Goal: Task Accomplishment & Management: Manage account settings

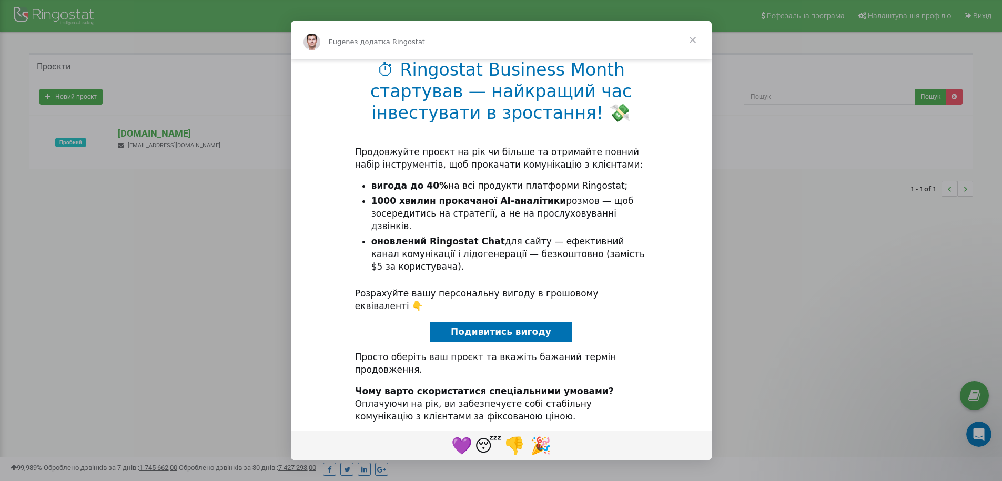
scroll to position [30, 0]
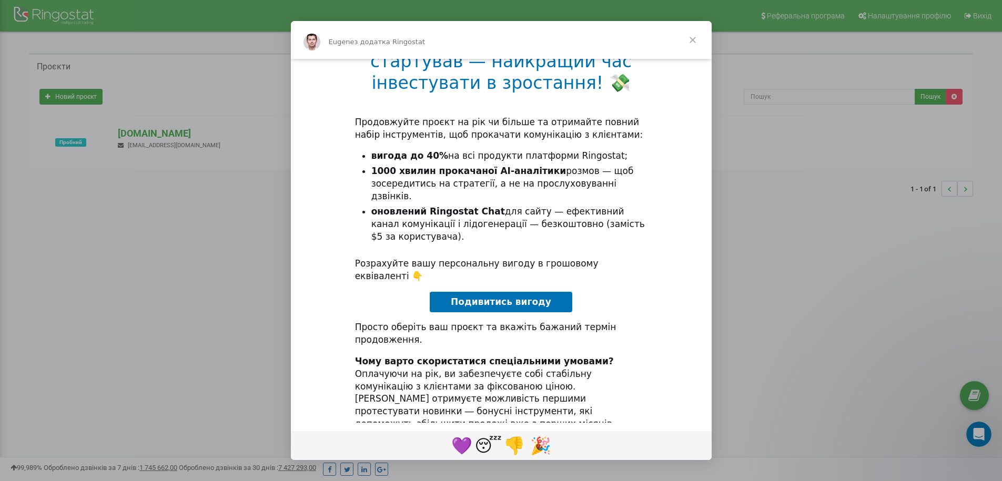
click at [692, 33] on span "Закрити" at bounding box center [693, 40] width 38 height 38
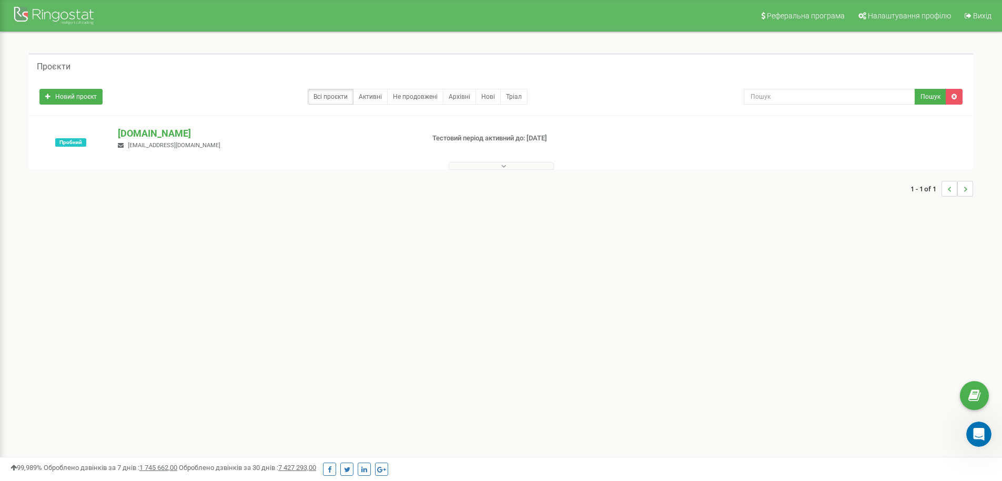
click at [470, 167] on button at bounding box center [501, 166] width 105 height 8
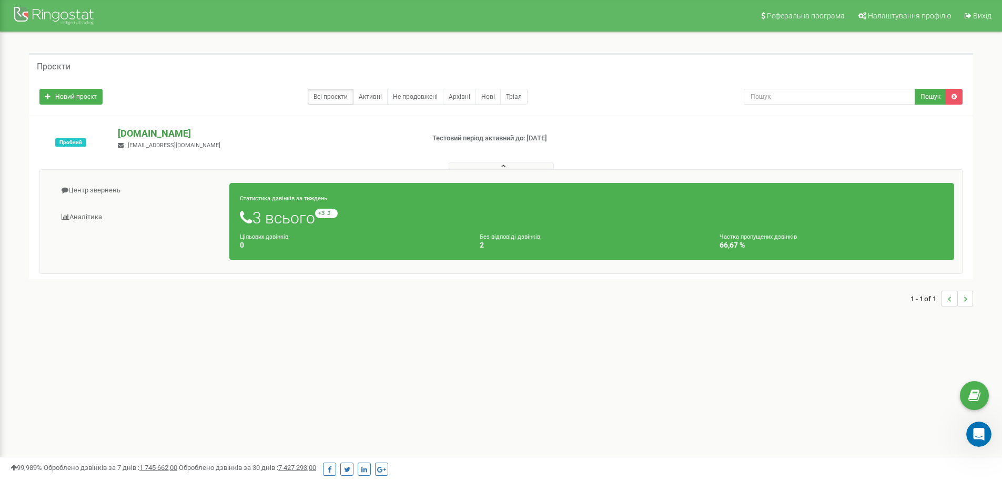
click at [132, 137] on p "[DOMAIN_NAME]" at bounding box center [266, 134] width 297 height 14
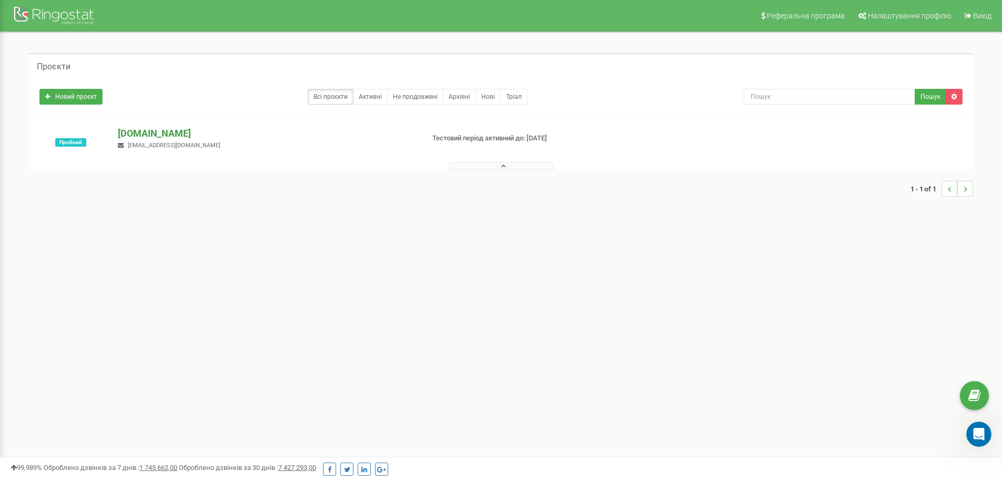
click at [142, 136] on p "[DOMAIN_NAME]" at bounding box center [266, 134] width 297 height 14
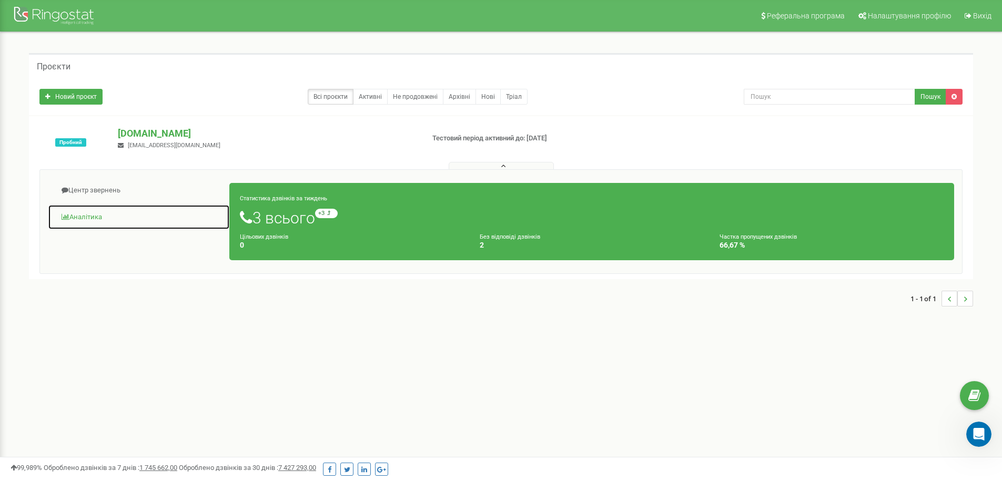
click at [82, 221] on link "Аналiтика" at bounding box center [139, 218] width 182 height 26
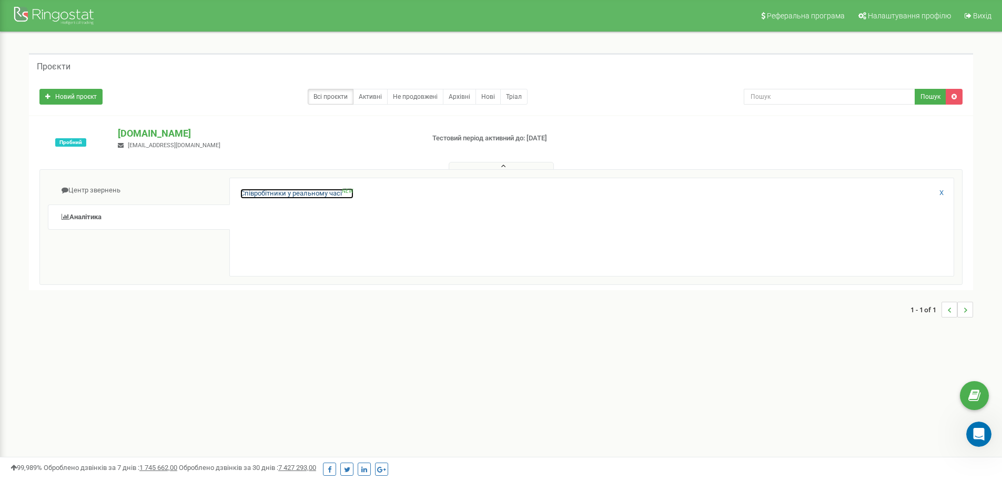
click at [317, 195] on link "Співробітники у реальному часі NEW" at bounding box center [296, 194] width 113 height 10
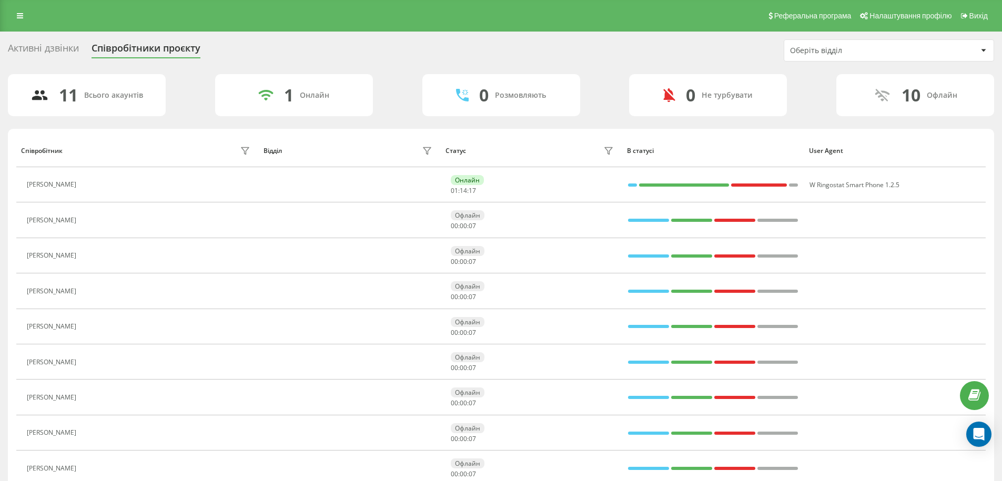
click at [856, 47] on div "Оберіть відділ" at bounding box center [853, 50] width 126 height 9
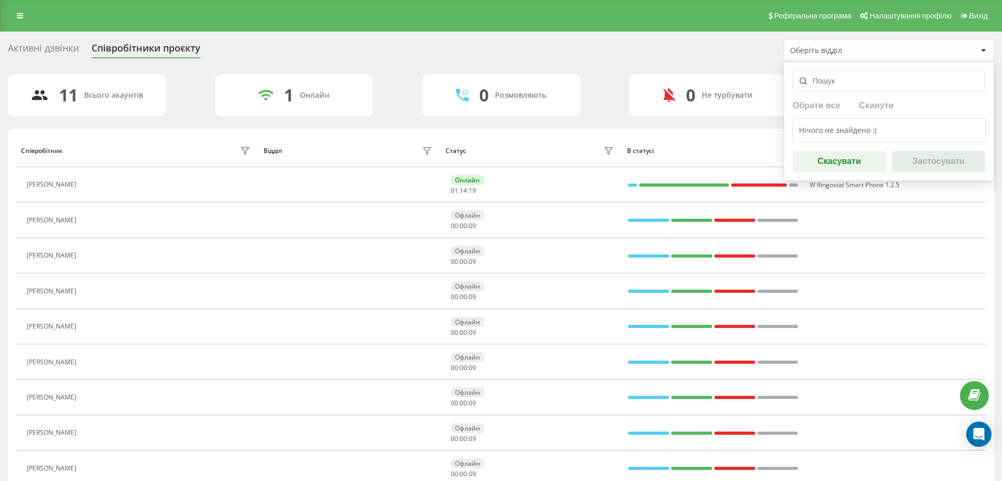
click at [715, 44] on div "Активні дзвінки Співробітники проєкту Оберіть відділ Обрати все Скинути Нічого …" at bounding box center [501, 50] width 986 height 22
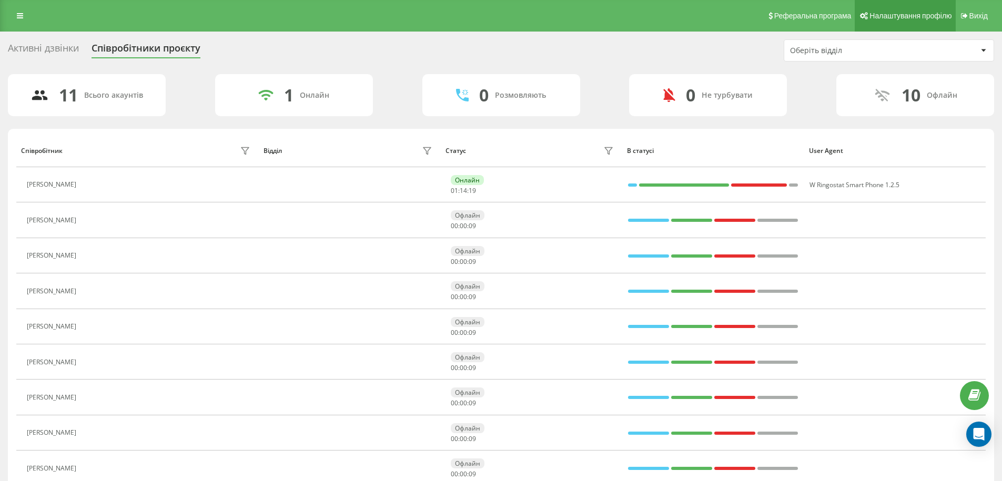
click at [872, 18] on span "Налаштування профілю" at bounding box center [910, 16] width 82 height 8
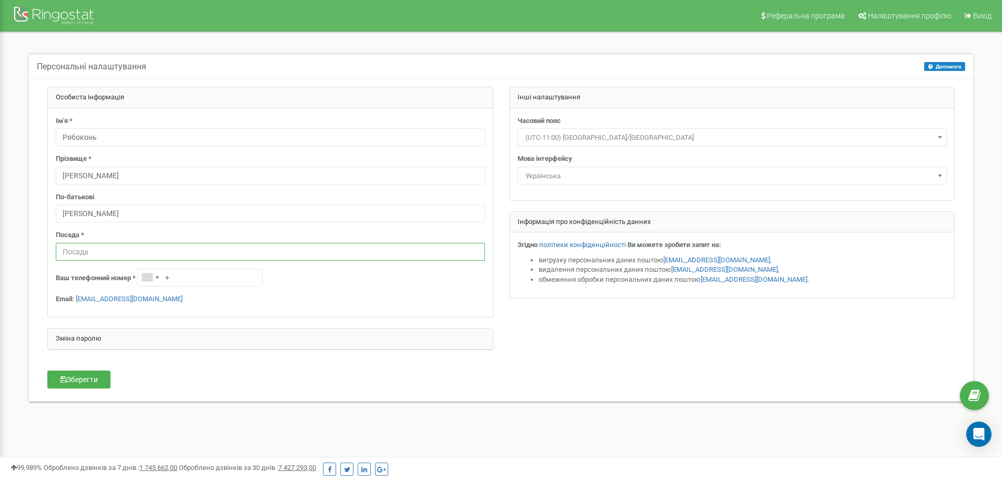
click at [223, 250] on input "text" at bounding box center [270, 252] width 429 height 18
type input "Фахівець з ІТ"
click at [184, 279] on input "+" at bounding box center [199, 278] width 125 height 18
click at [208, 278] on input "+" at bounding box center [199, 278] width 125 height 18
drag, startPoint x: 225, startPoint y: 275, endPoint x: 185, endPoint y: 276, distance: 39.5
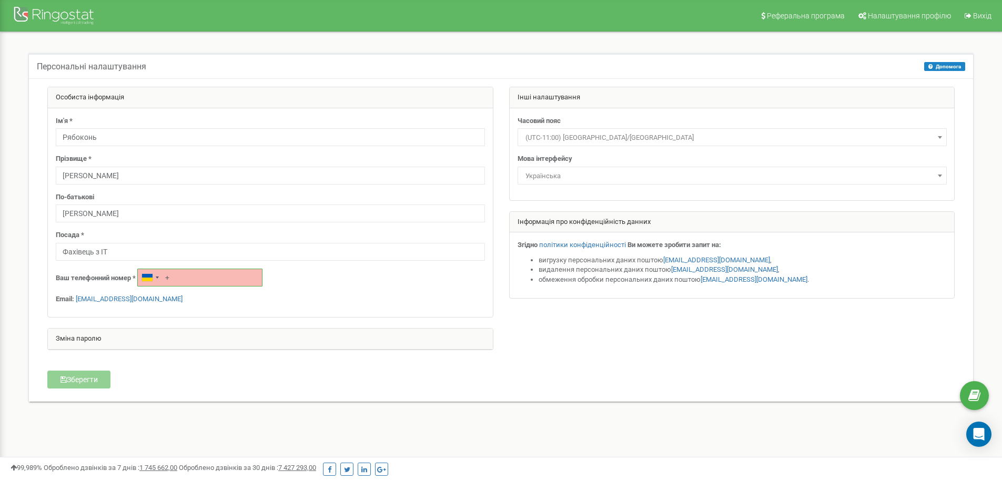
click at [185, 276] on input "+" at bounding box center [199, 278] width 125 height 18
click at [403, 231] on div "Посада * Фахівець з ІТ" at bounding box center [270, 245] width 429 height 30
click at [181, 272] on input "+" at bounding box center [199, 278] width 125 height 18
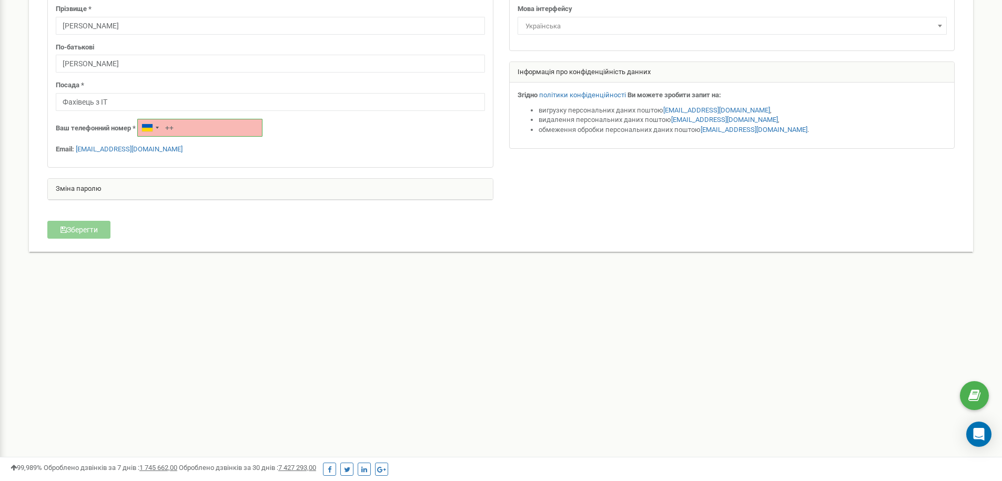
type input "+"
type input "[PHONE_NUMBER]"
click at [87, 232] on button "Зберегти" at bounding box center [78, 230] width 63 height 18
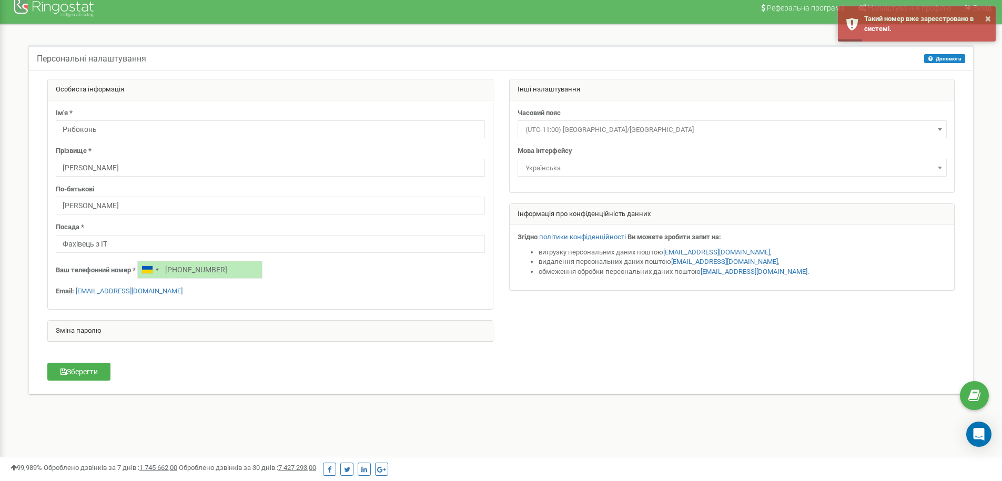
scroll to position [0, 0]
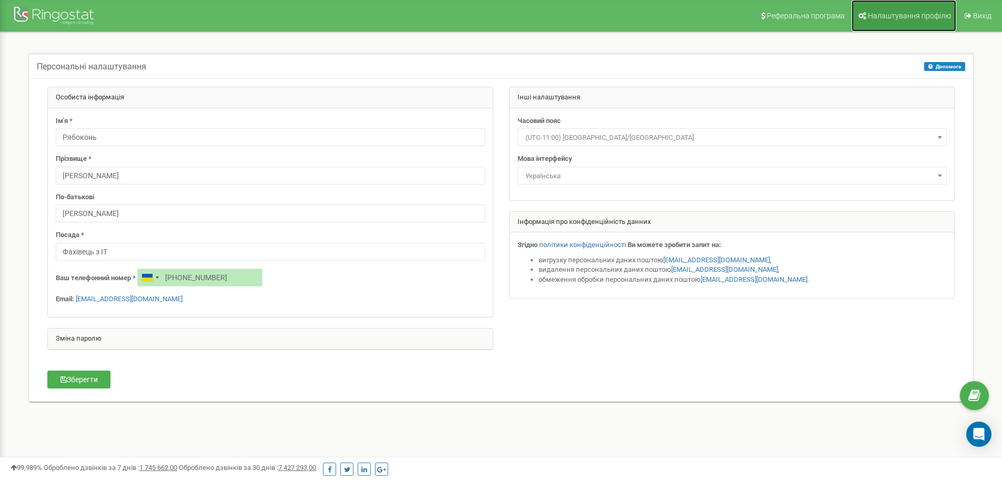
click at [913, 14] on span "Налаштування профілю" at bounding box center [909, 16] width 83 height 8
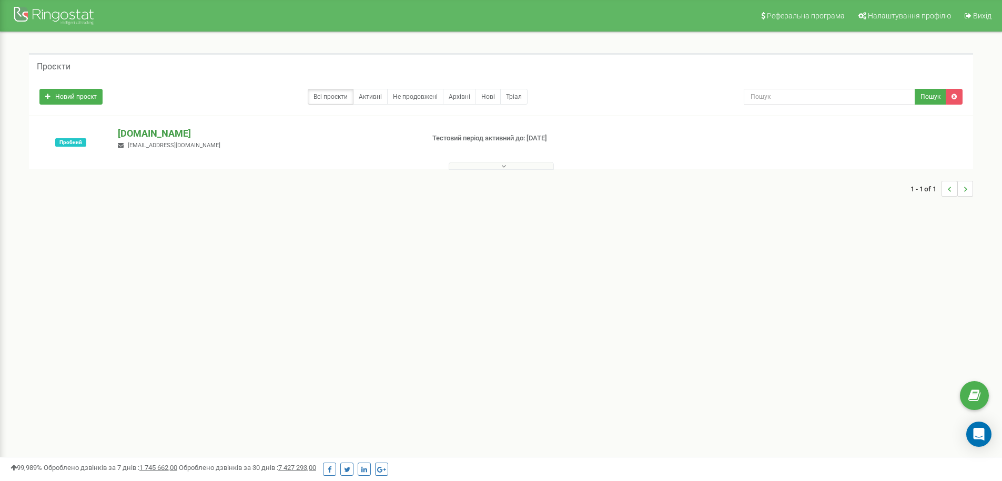
click at [148, 127] on p "hh.com.ua" at bounding box center [266, 134] width 297 height 14
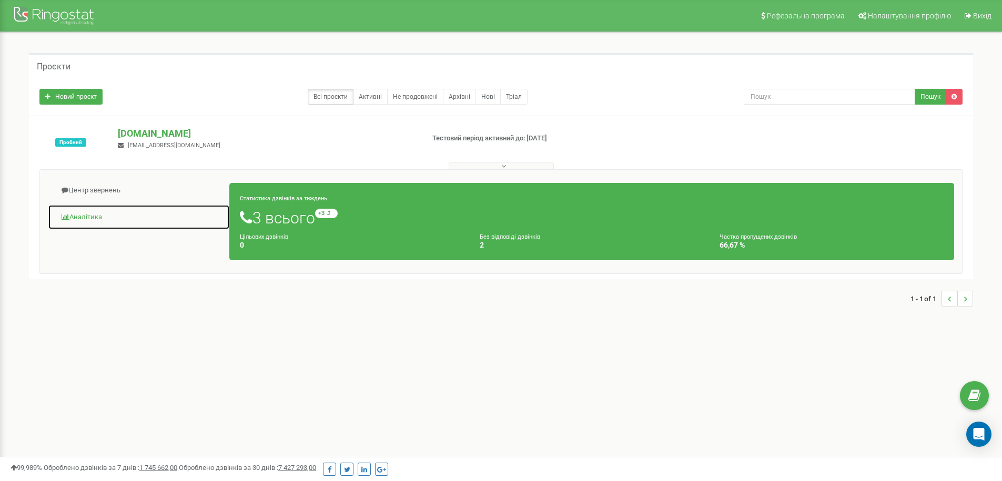
click at [86, 219] on link "Аналiтика" at bounding box center [139, 218] width 182 height 26
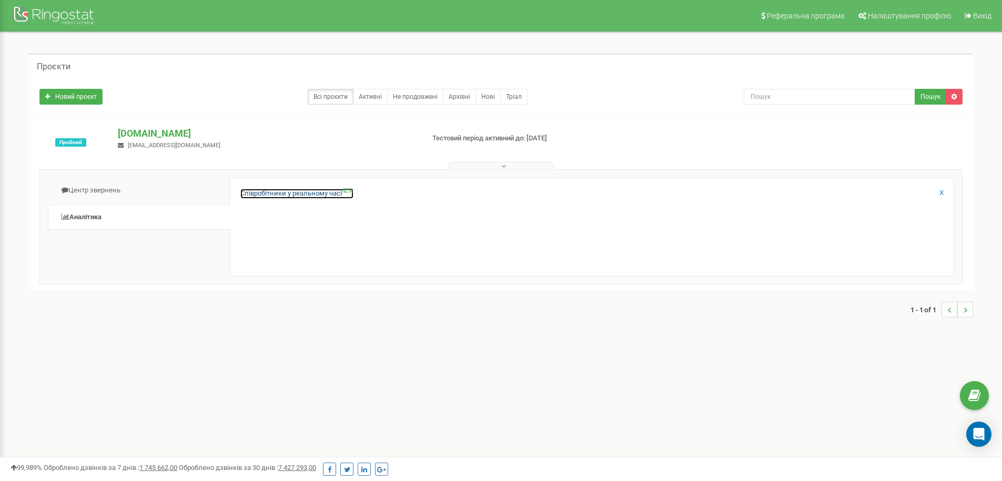
click at [328, 194] on link "Співробітники у реальному часі NEW" at bounding box center [296, 194] width 113 height 10
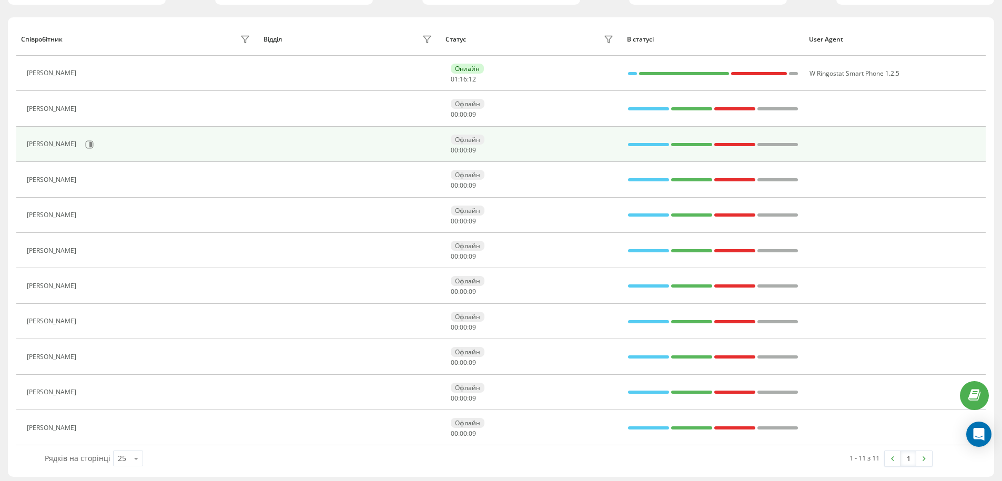
scroll to position [115, 0]
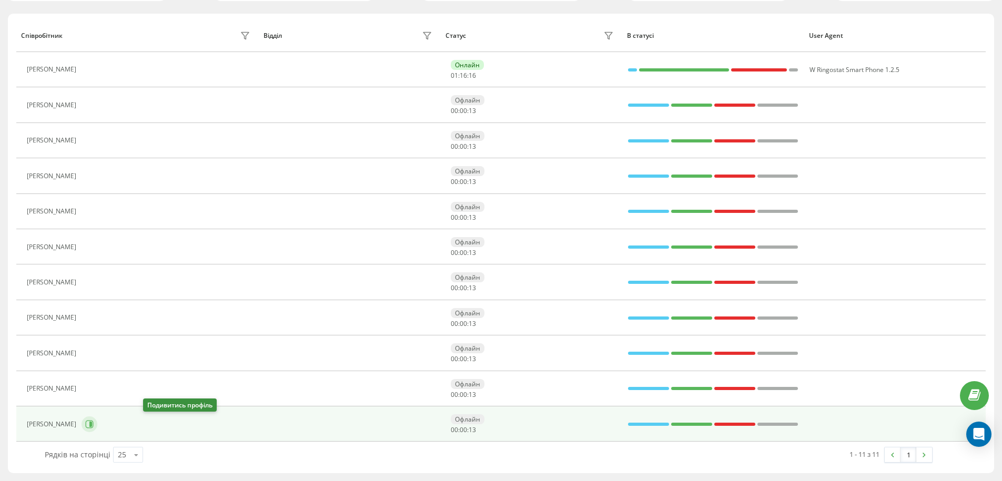
click at [94, 428] on icon at bounding box center [90, 424] width 8 height 8
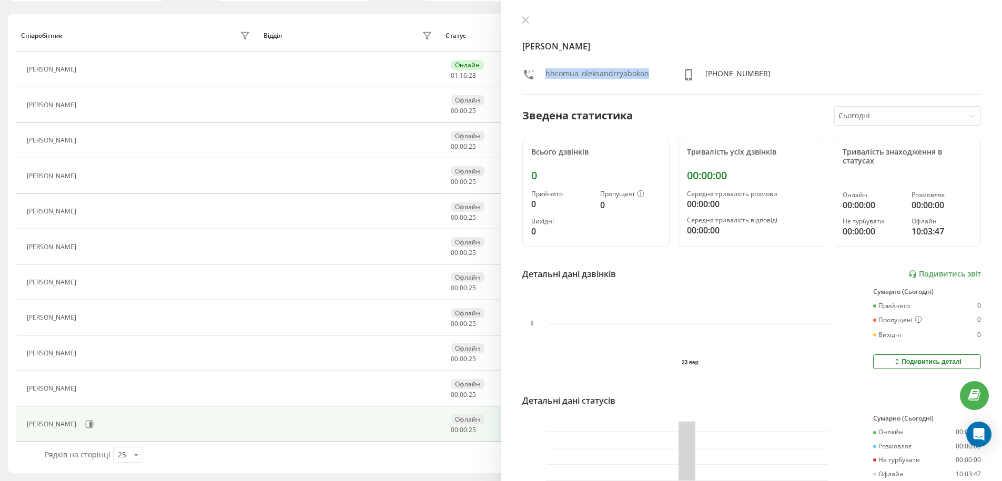
drag, startPoint x: 547, startPoint y: 73, endPoint x: 651, endPoint y: 73, distance: 104.1
click at [651, 73] on div "hhcomua_oleksandrryabokon" at bounding box center [591, 75] width 139 height 15
copy div "hhcomua_oleksandrryabokon"
click at [972, 402] on link at bounding box center [974, 395] width 29 height 29
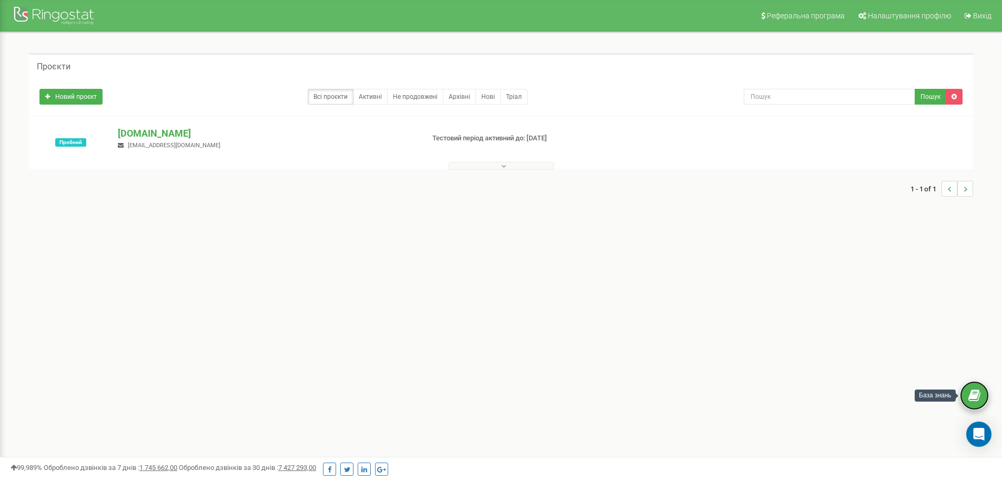
click at [974, 396] on icon at bounding box center [974, 396] width 12 height 16
click at [155, 131] on p "hh.com.ua" at bounding box center [266, 134] width 297 height 14
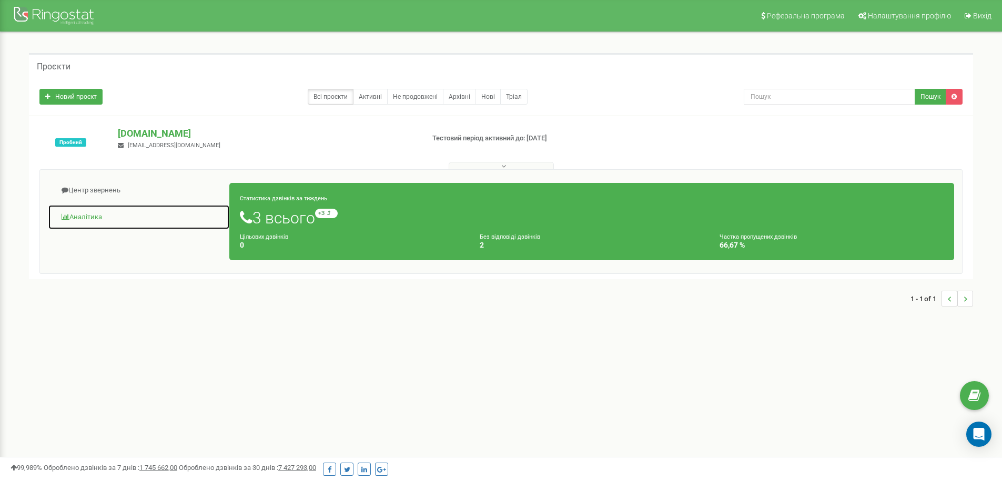
click at [98, 213] on link "Аналiтика" at bounding box center [139, 218] width 182 height 26
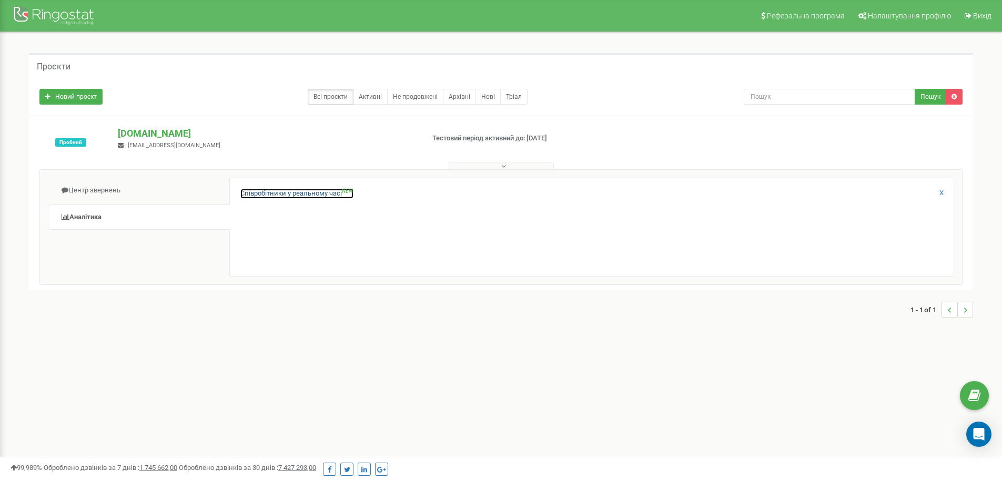
click at [283, 192] on link "Співробітники у реальному часі NEW" at bounding box center [296, 194] width 113 height 10
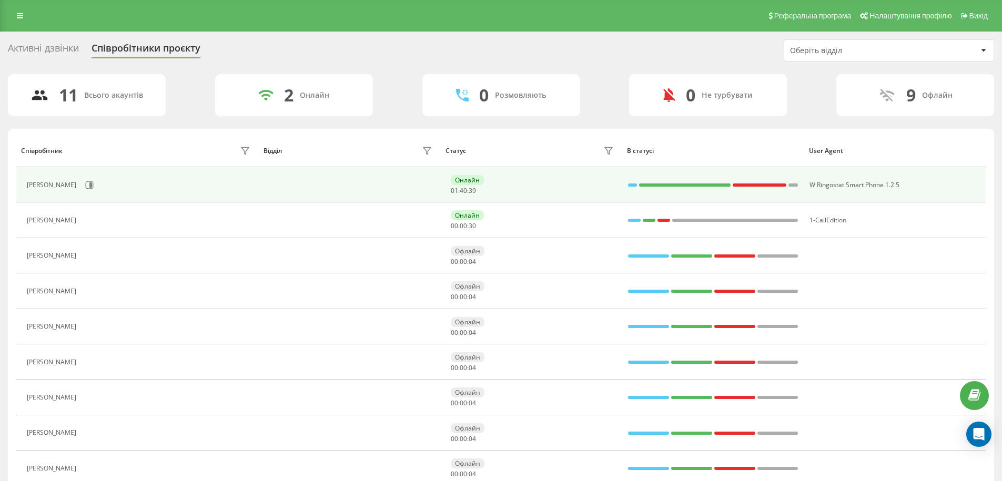
click at [518, 187] on div "Онлайн 01 : 40 : 39" at bounding box center [534, 184] width 166 height 19
click at [97, 186] on button at bounding box center [90, 185] width 16 height 16
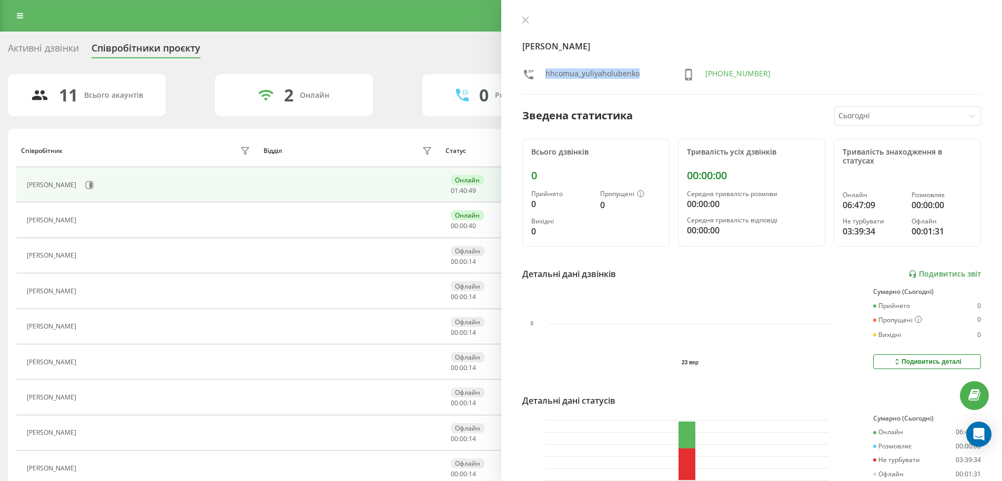
drag, startPoint x: 545, startPoint y: 73, endPoint x: 644, endPoint y: 75, distance: 98.4
click at [644, 75] on div "hhcomua_yuliyaholubenko" at bounding box center [591, 75] width 139 height 15
copy div "hhcomua_yuliyaholubenko"
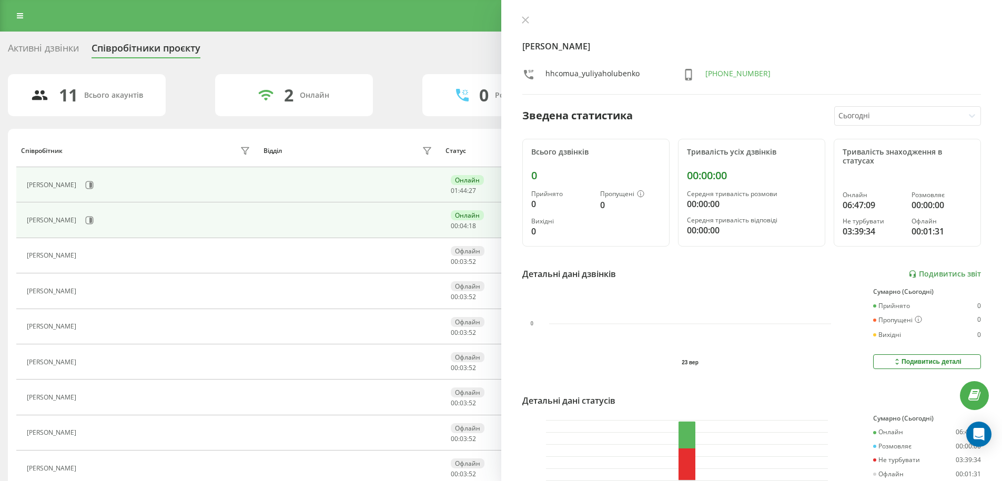
click at [79, 224] on div "Рябоконь Олександр Валентинович" at bounding box center [53, 220] width 52 height 7
click at [79, 217] on div "Рябоконь Олександр Валентинович" at bounding box center [53, 220] width 52 height 7
click at [92, 220] on icon at bounding box center [90, 220] width 3 height 5
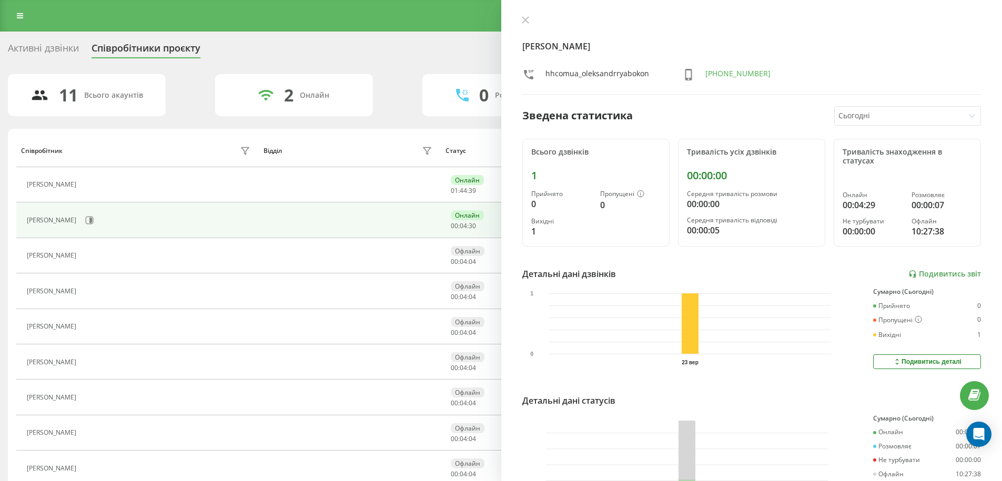
drag, startPoint x: 555, startPoint y: 78, endPoint x: 547, endPoint y: 71, distance: 11.2
click at [544, 75] on div "hhcomua_oleksandrryabokon" at bounding box center [591, 75] width 139 height 15
click at [545, 73] on div "hhcomua_oleksandrryabokon" at bounding box center [597, 75] width 104 height 15
drag, startPoint x: 545, startPoint y: 73, endPoint x: 635, endPoint y: 78, distance: 89.6
click at [635, 78] on div "hhcomua_oleksandrryabokon" at bounding box center [597, 75] width 104 height 15
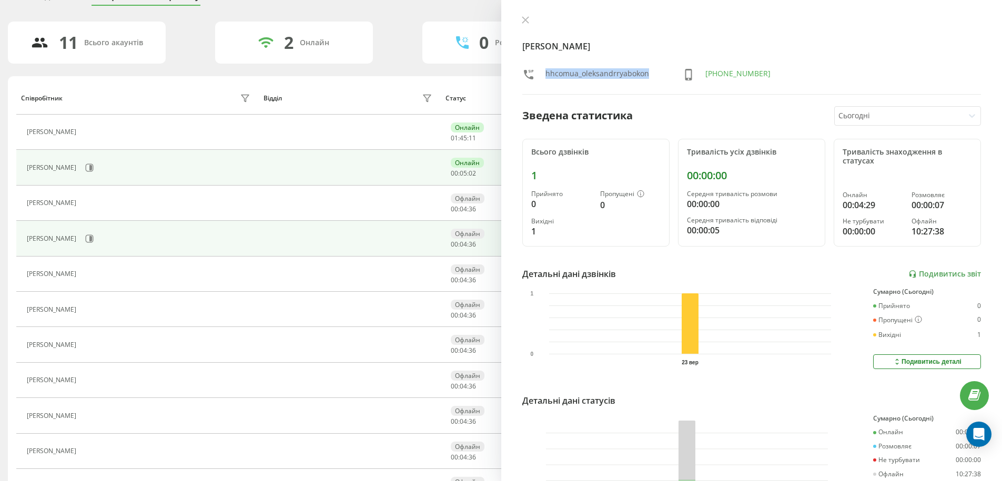
scroll to position [115, 0]
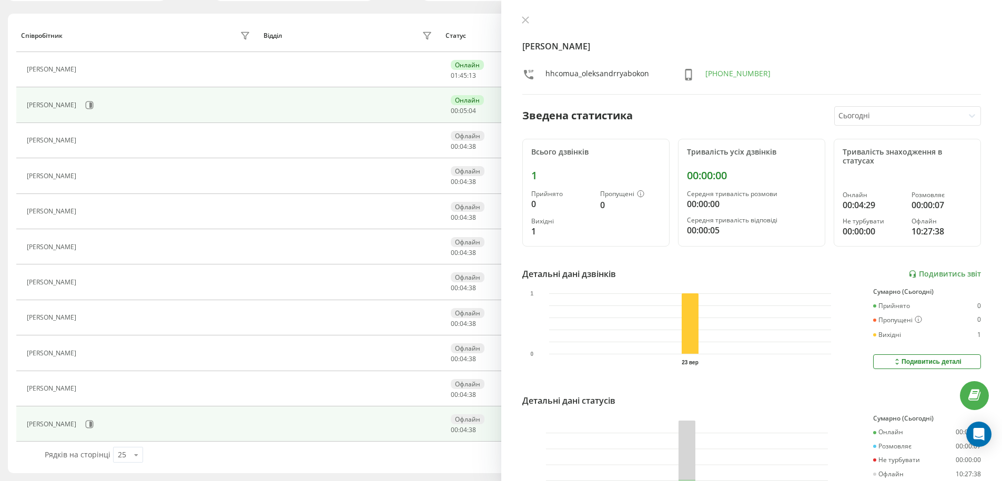
click at [156, 426] on div "Скрипник Руслан Вікторович" at bounding box center [140, 424] width 226 height 18
click at [97, 423] on button at bounding box center [90, 424] width 16 height 16
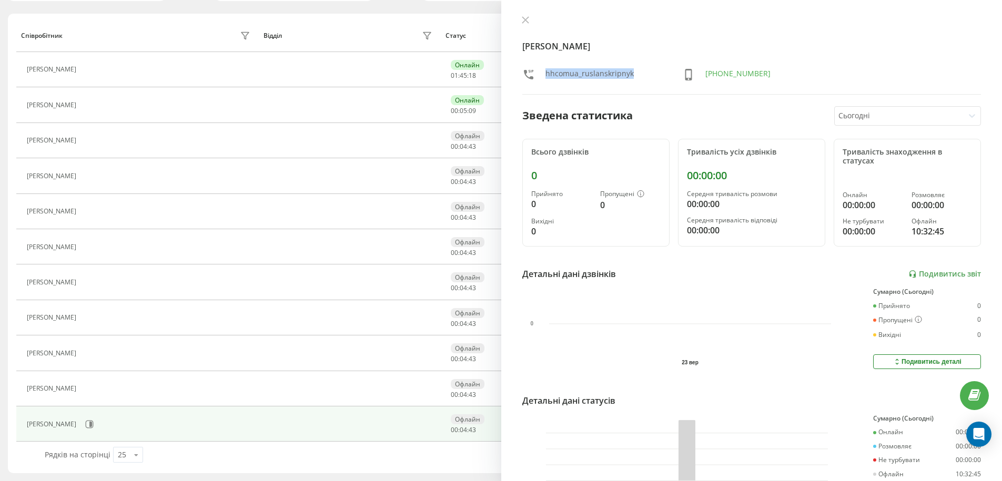
drag, startPoint x: 546, startPoint y: 71, endPoint x: 640, endPoint y: 71, distance: 94.1
click at [640, 71] on div "hhcomua_ruslanskripnyk" at bounding box center [591, 75] width 139 height 15
copy div "hhcomua_ruslanskripnyk"
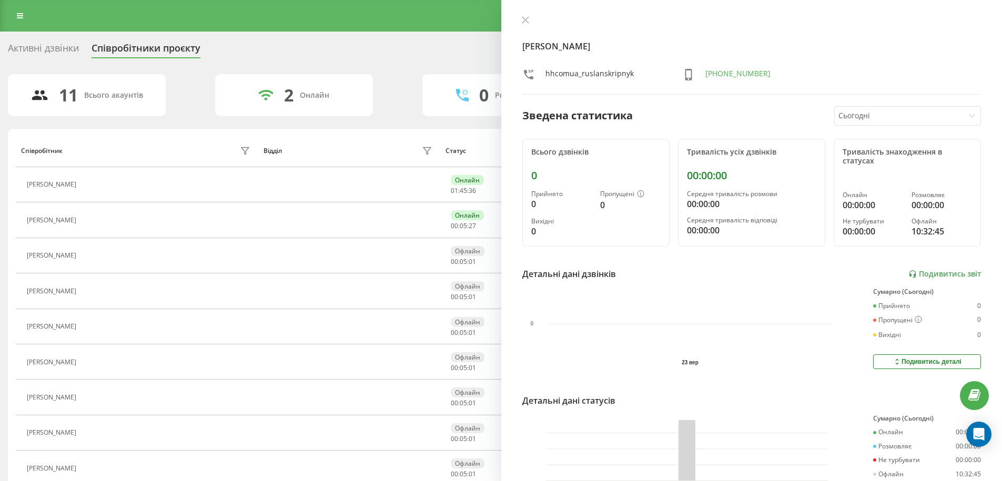
click at [525, 14] on div "Скрипник Руслан Вікторович hhcomua_ruslanskripnyk +380673204265 Зведена статист…" at bounding box center [751, 240] width 501 height 481
click at [527, 19] on icon at bounding box center [525, 19] width 7 height 7
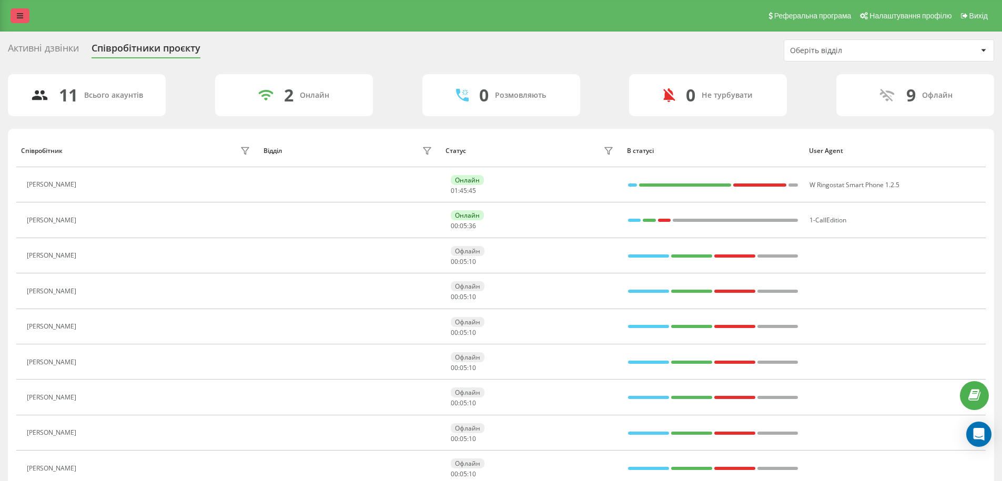
click at [22, 18] on icon at bounding box center [20, 15] width 6 height 7
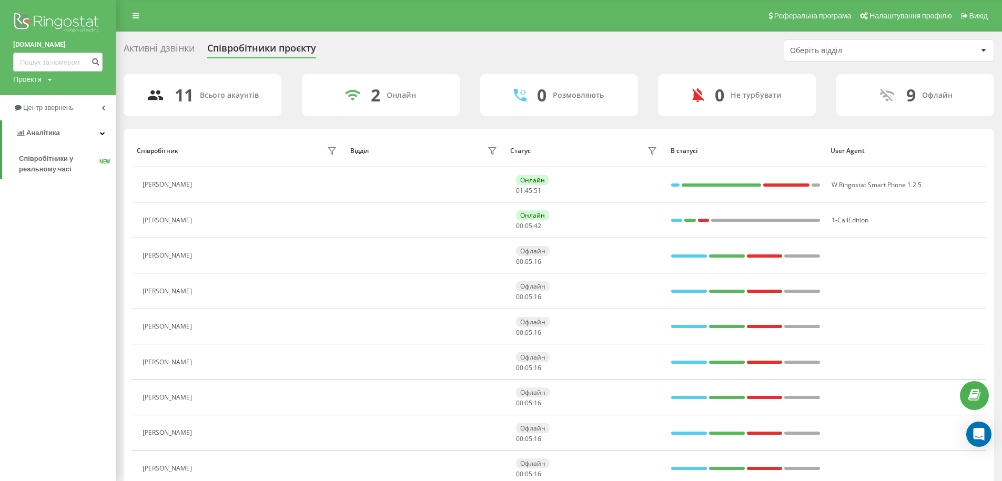
click at [652, 48] on div "Активні дзвінки Співробітники проєкту Оберіть відділ" at bounding box center [559, 50] width 870 height 22
click at [893, 19] on span "Налаштування профілю" at bounding box center [910, 16] width 82 height 8
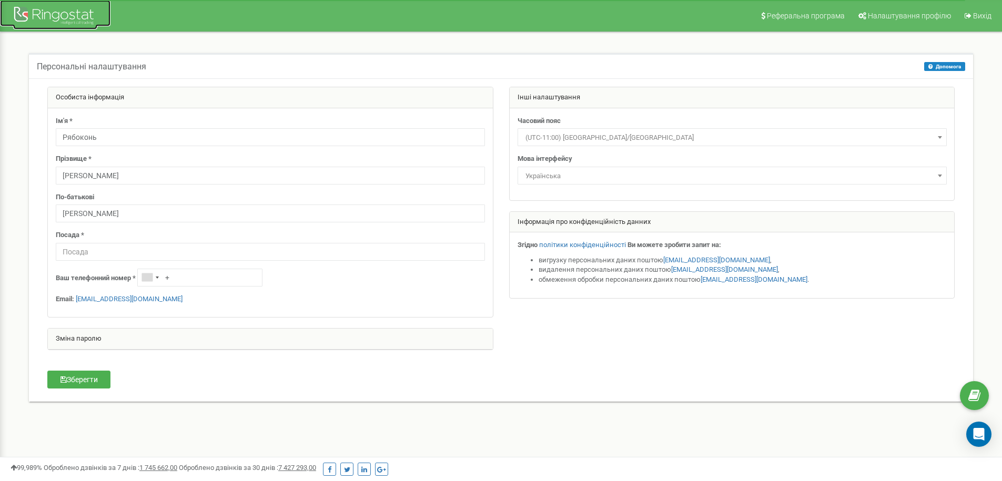
click at [63, 14] on div at bounding box center [55, 16] width 84 height 25
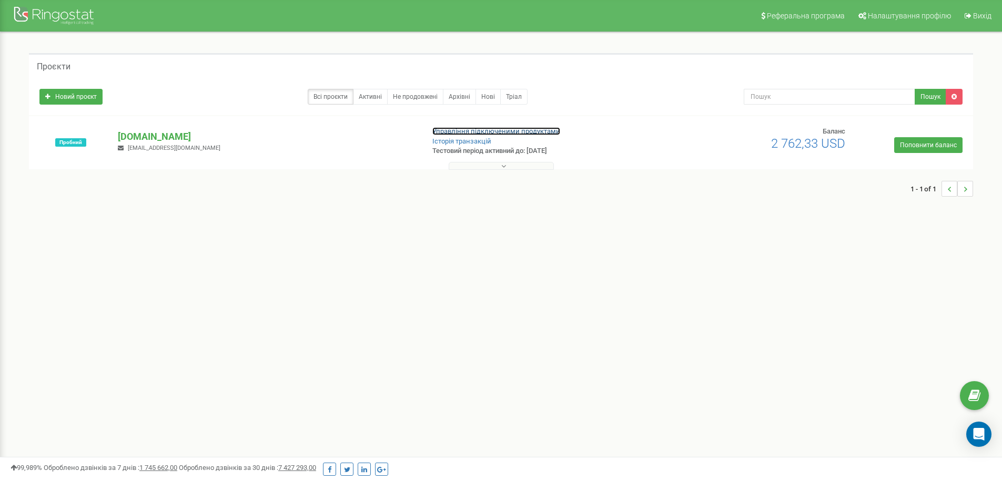
click at [519, 131] on link "Управління підключеними продуктами" at bounding box center [496, 131] width 128 height 8
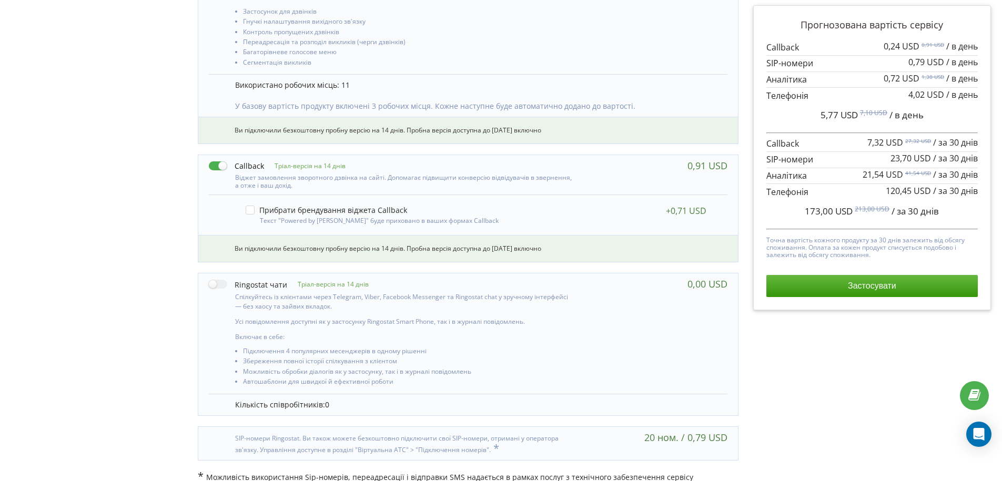
scroll to position [599, 0]
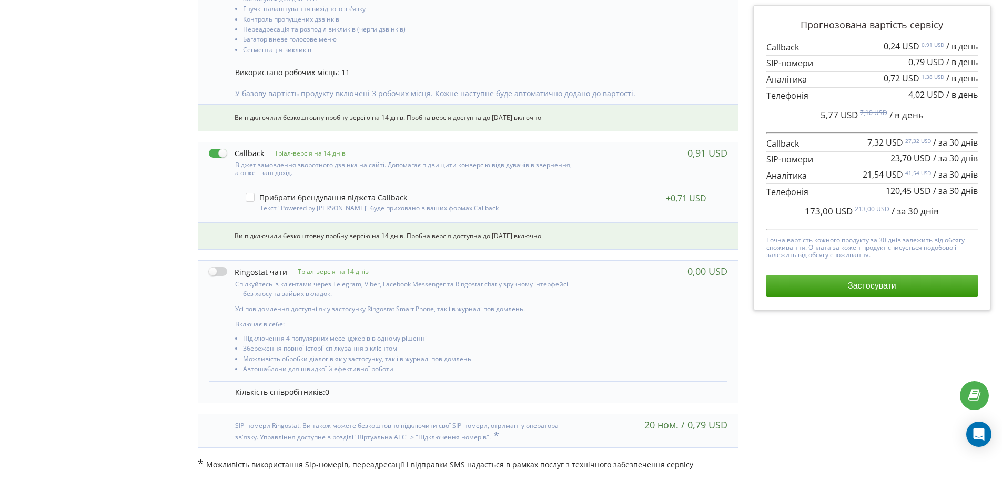
click at [213, 269] on label at bounding box center [248, 271] width 78 height 11
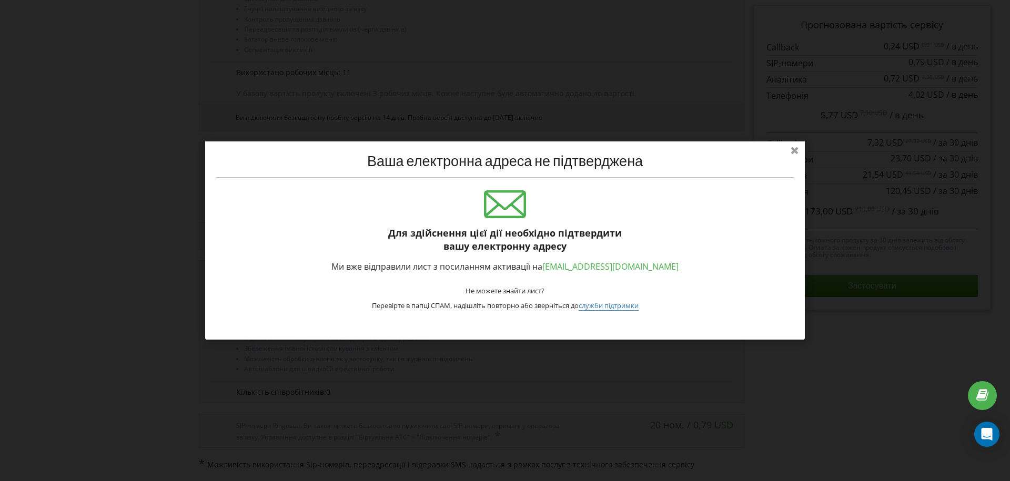
click at [799, 150] on icon at bounding box center [794, 149] width 17 height 17
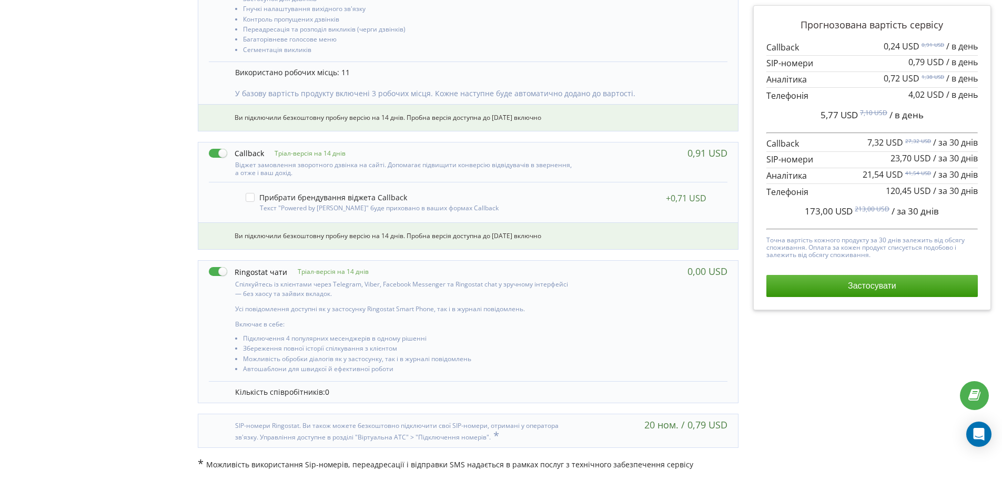
click at [213, 271] on label at bounding box center [248, 271] width 78 height 11
checkbox input "false"
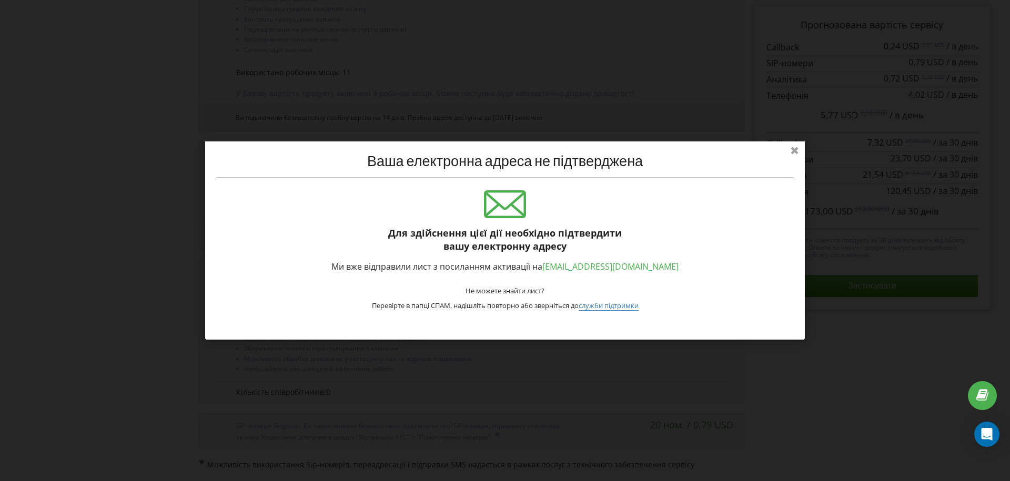
click at [792, 151] on icon at bounding box center [794, 149] width 17 height 17
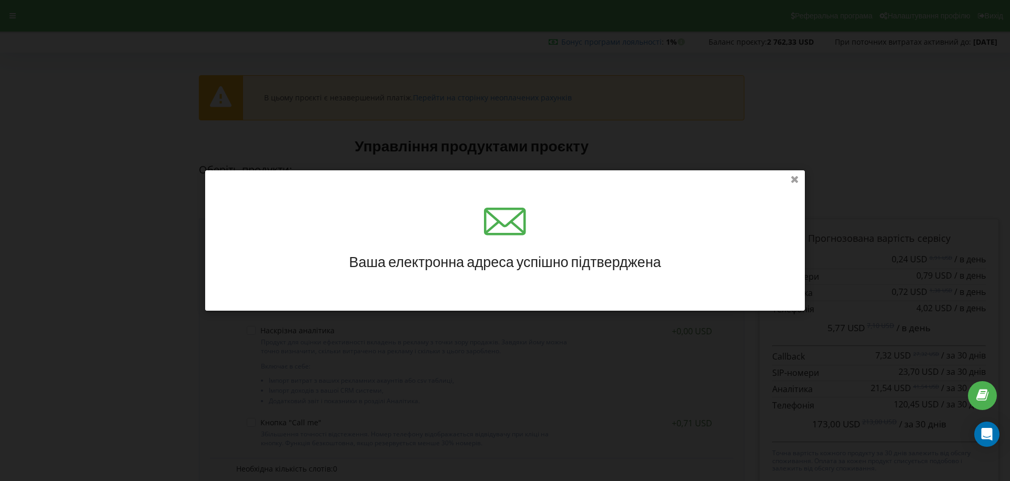
click at [797, 179] on icon at bounding box center [794, 178] width 17 height 17
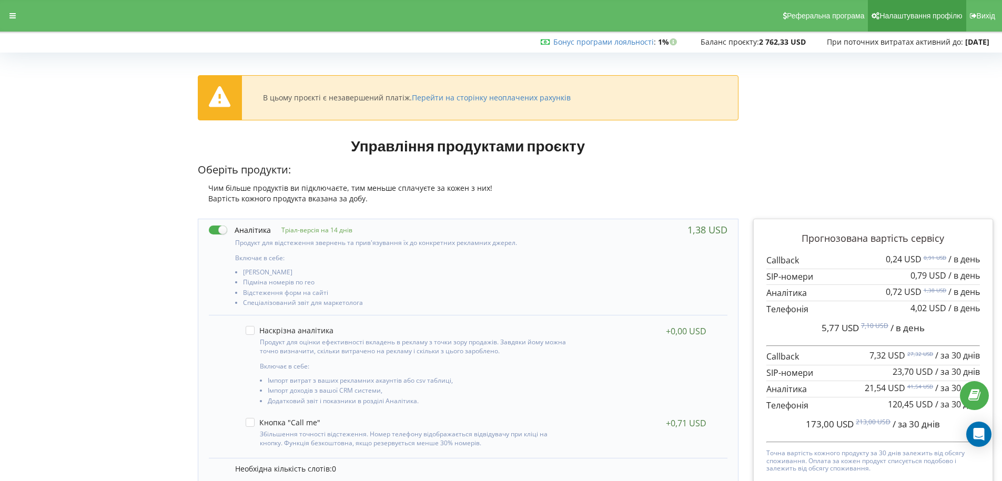
click at [927, 18] on span "Налаштування профілю" at bounding box center [920, 16] width 83 height 8
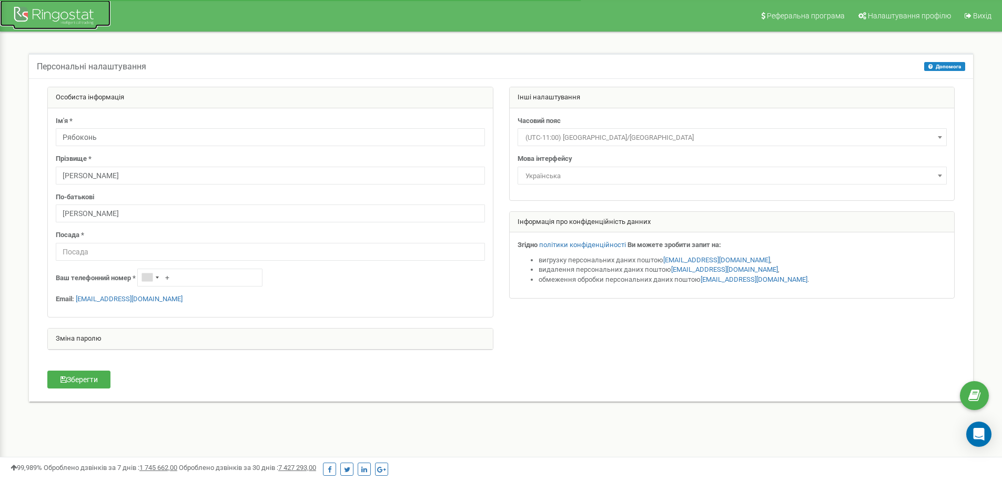
click at [85, 17] on div at bounding box center [55, 16] width 84 height 25
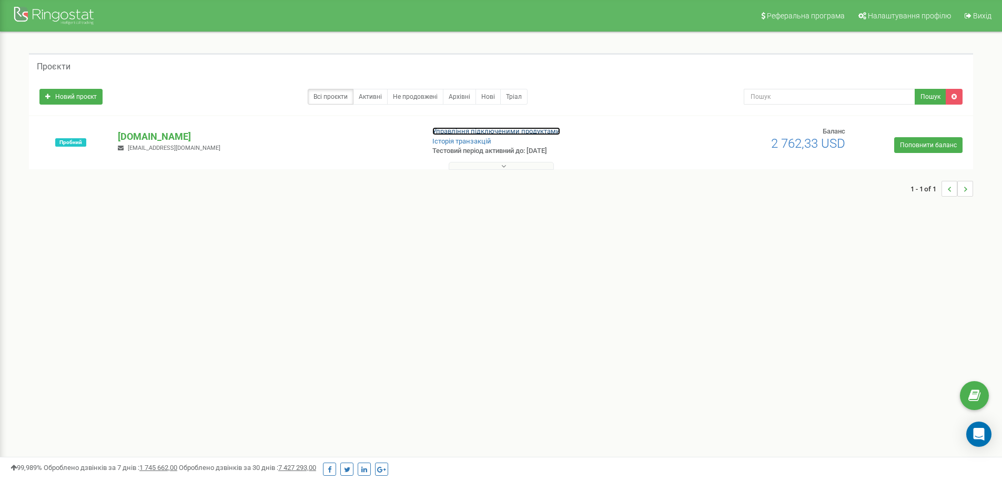
click at [509, 134] on link "Управління підключеними продуктами" at bounding box center [496, 131] width 128 height 8
click at [149, 140] on p "[DOMAIN_NAME]" at bounding box center [266, 137] width 297 height 14
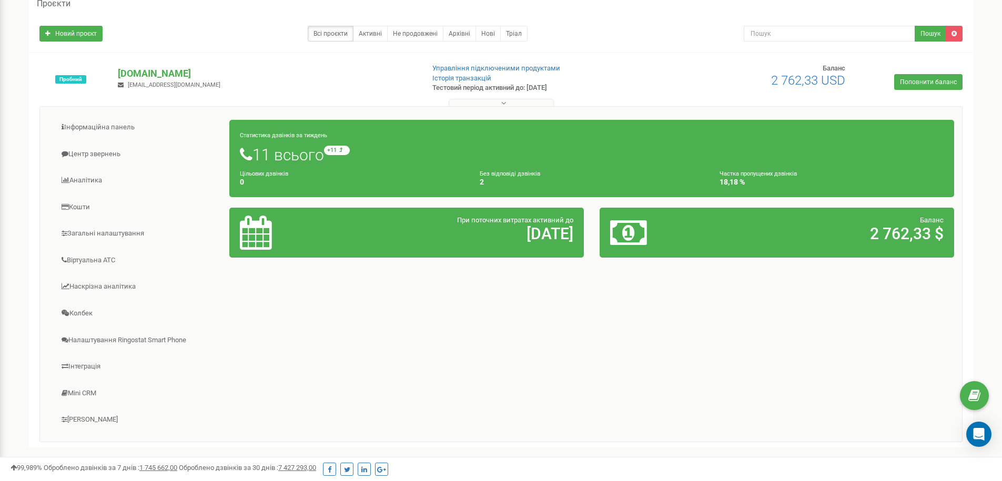
scroll to position [126, 0]
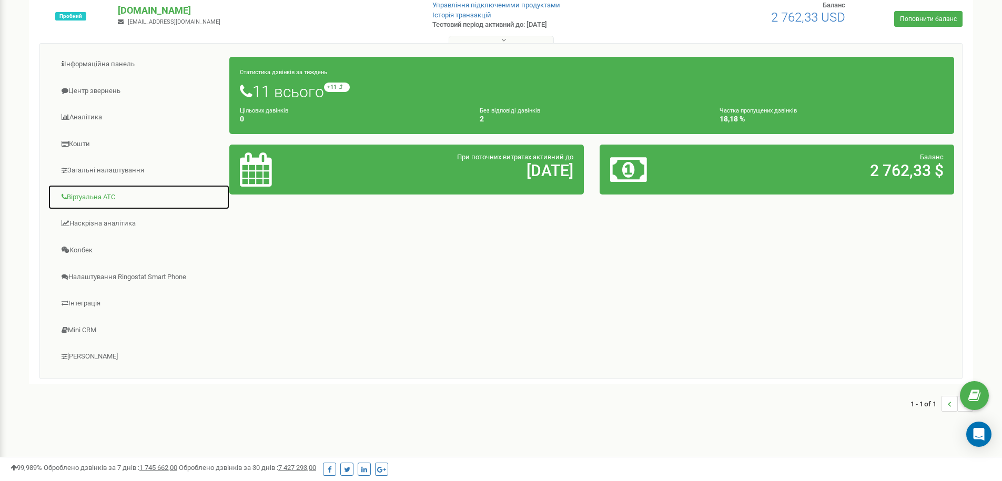
click at [111, 199] on link "Віртуальна АТС" at bounding box center [139, 198] width 182 height 26
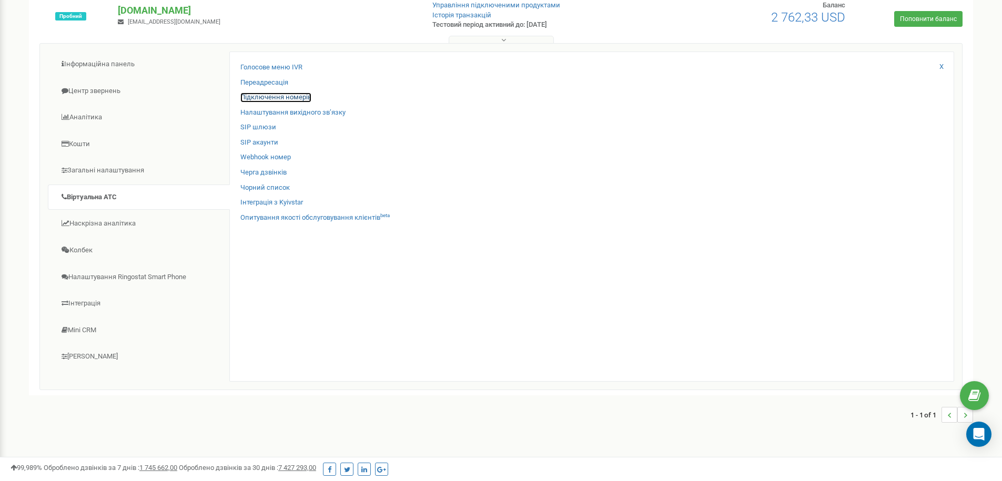
click at [267, 98] on link "Підключення номерів" at bounding box center [275, 98] width 71 height 10
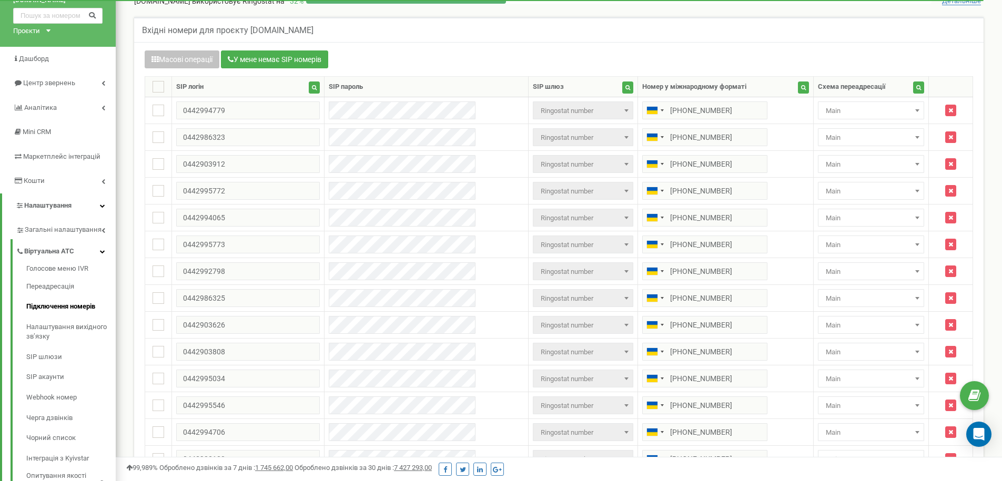
scroll to position [63, 0]
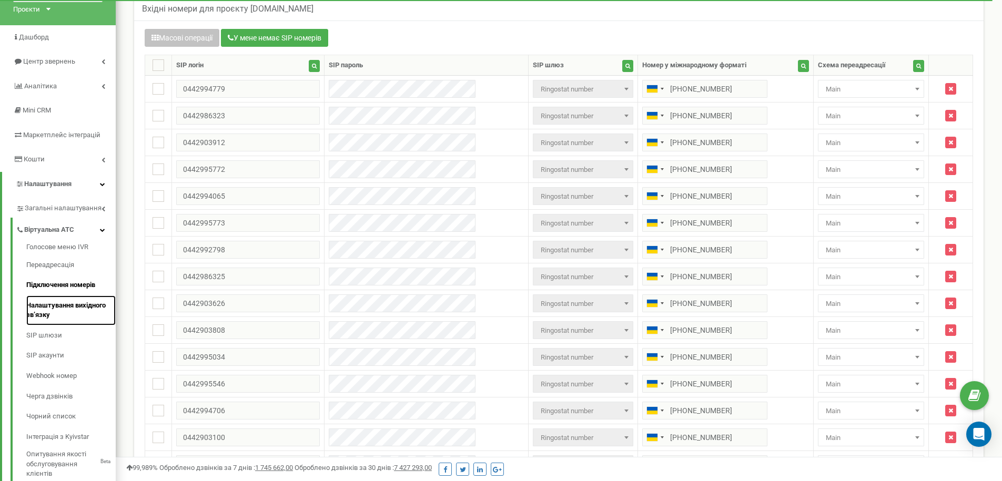
click at [44, 310] on link "Налаштування вихідного зв’язку" at bounding box center [70, 311] width 89 height 30
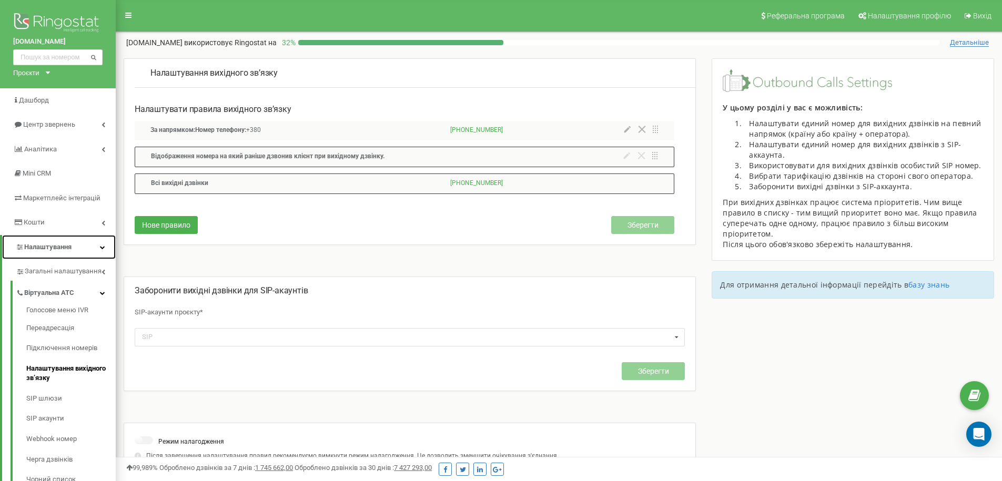
click at [69, 247] on span "Налаштування" at bounding box center [47, 247] width 47 height 8
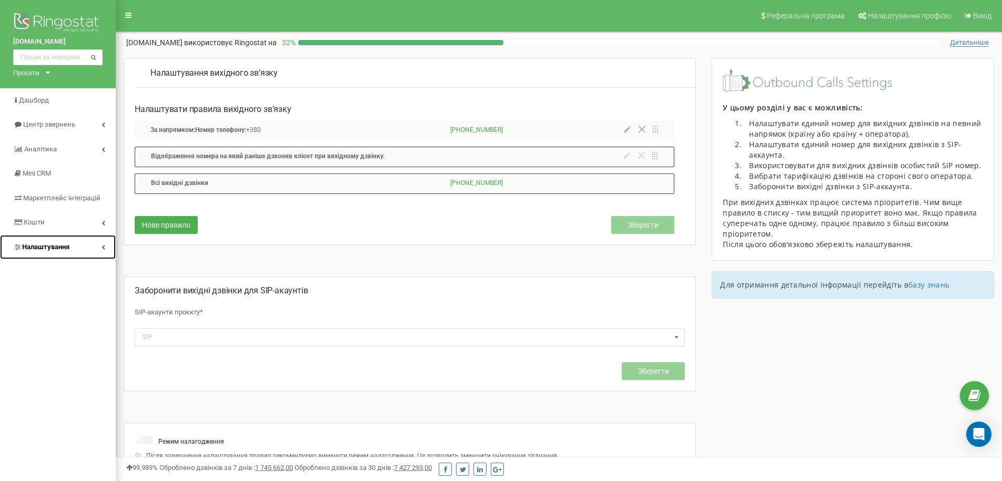
click at [69, 247] on span "Налаштування" at bounding box center [45, 247] width 47 height 8
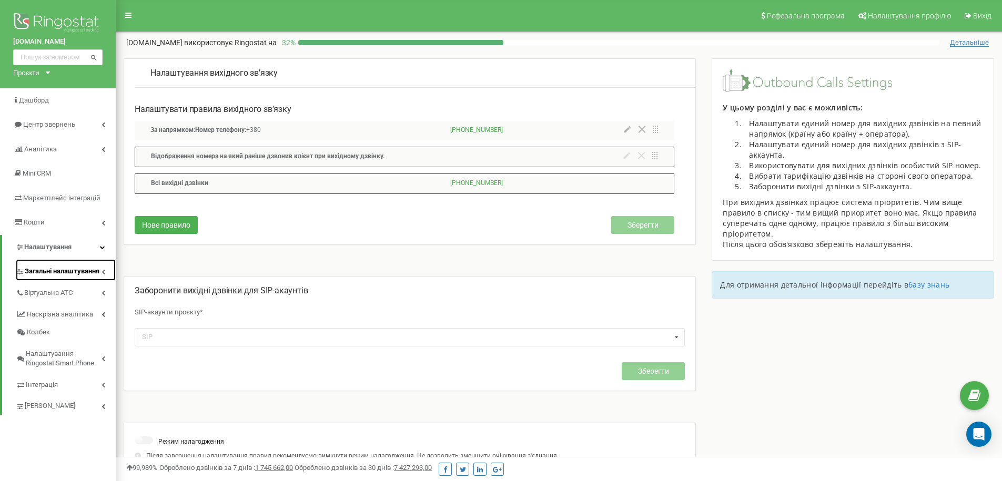
click at [74, 271] on span "Загальні налаштування" at bounding box center [62, 272] width 75 height 10
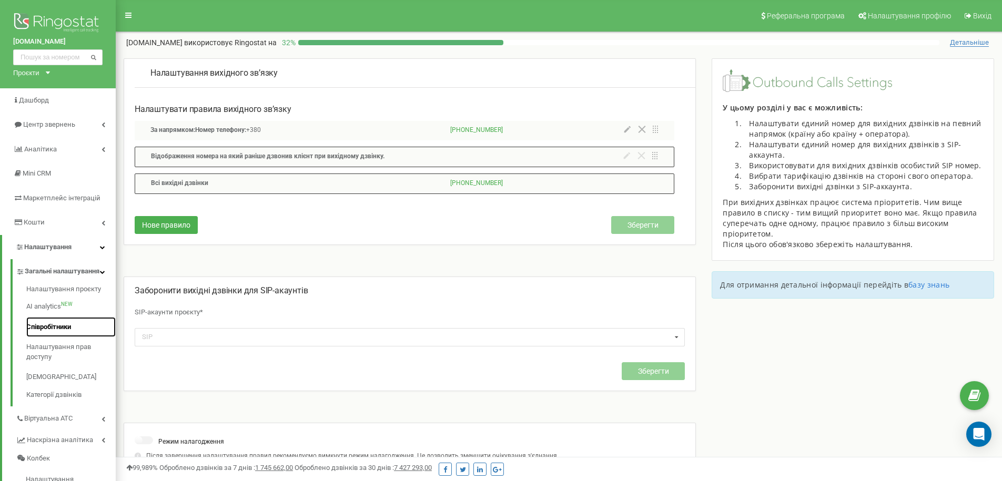
click at [51, 338] on link "Співробітники" at bounding box center [70, 327] width 89 height 21
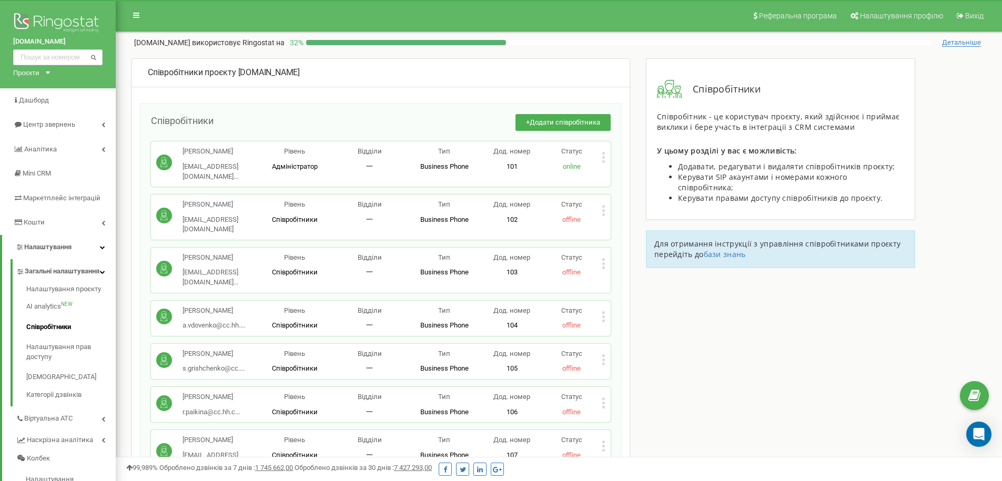
click at [973, 398] on icon at bounding box center [974, 396] width 12 height 16
